Goal: Task Accomplishment & Management: Use online tool/utility

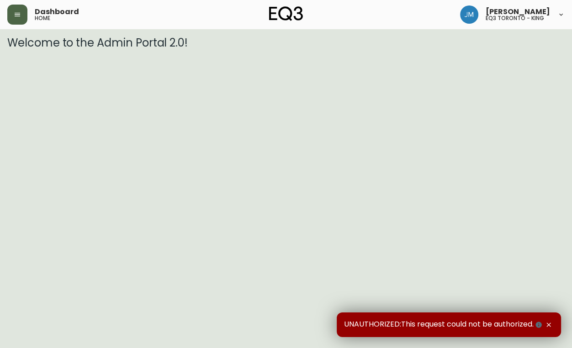
click at [17, 15] on icon "button" at bounding box center [17, 14] width 7 height 7
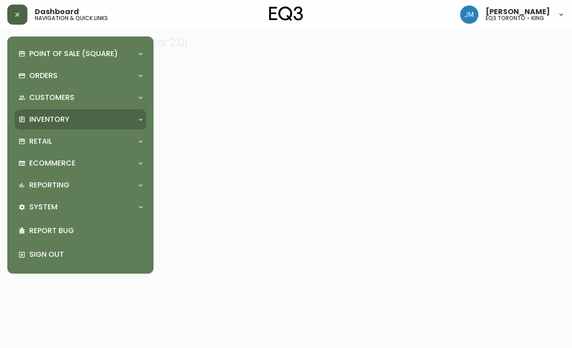
click at [49, 117] on p "Inventory" at bounding box center [49, 120] width 40 height 10
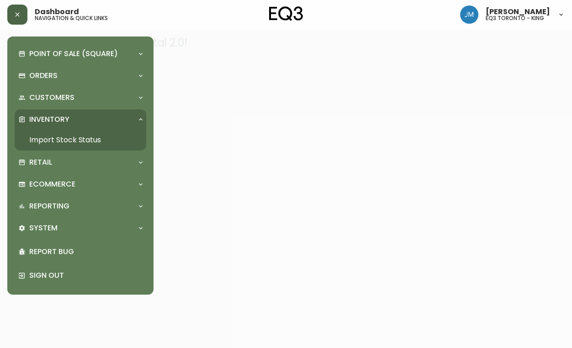
click at [63, 136] on link "Import Stock Status" at bounding box center [80, 140] width 131 height 21
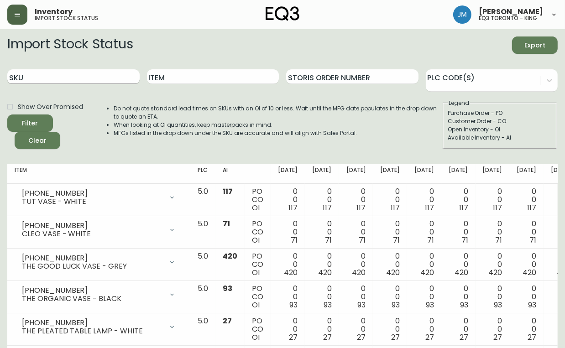
drag, startPoint x: 71, startPoint y: 63, endPoint x: 69, endPoint y: 75, distance: 12.1
click at [71, 68] on div "SKU" at bounding box center [73, 77] width 132 height 30
click at [68, 79] on input "SKU" at bounding box center [73, 76] width 132 height 15
paste input "[PHONE_NUMBER]"
type input "[PHONE_NUMBER]"
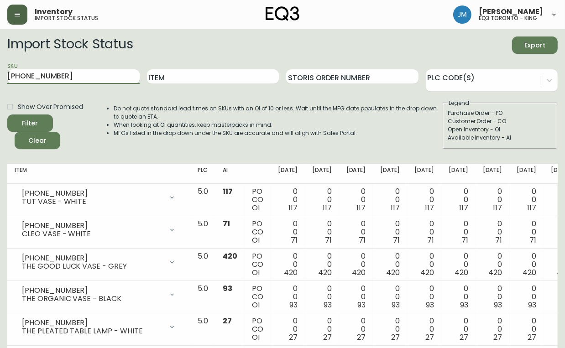
click at [7, 115] on button "Filter" at bounding box center [30, 123] width 46 height 17
